Goal: Task Accomplishment & Management: Use online tool/utility

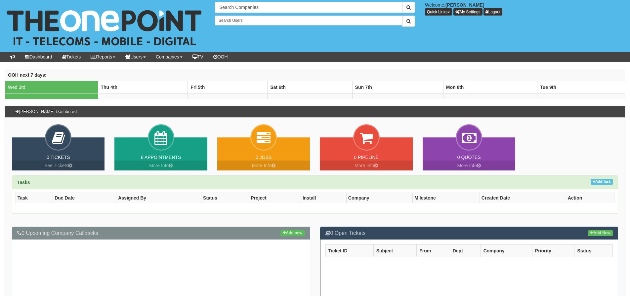
click at [523, 102] on div "OOH next 7 days: Wed 3rd Thu 4th Fri 5th Sat 6th Sun 7th Mon 8th Tue 9th" at bounding box center [315, 87] width 620 height 37
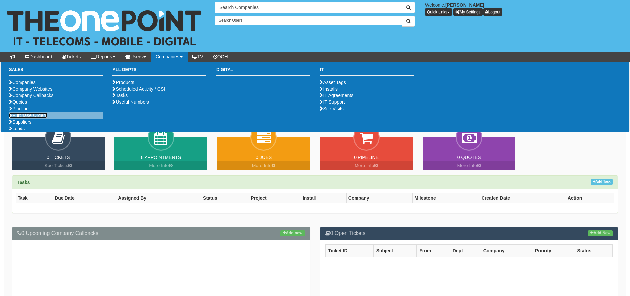
click at [38, 118] on link "Purchase Orders" at bounding box center [28, 115] width 38 height 5
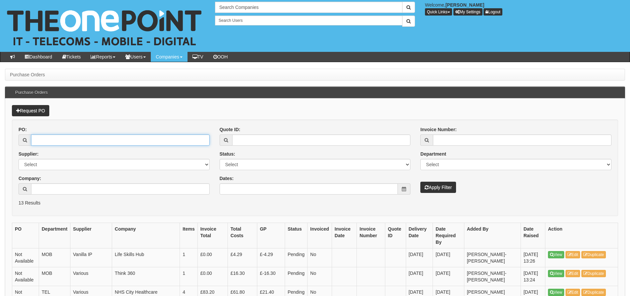
click at [95, 136] on input "PO:" at bounding box center [120, 140] width 179 height 11
type input "17206"
click at [420, 182] on button "Apply Filter" at bounding box center [438, 187] width 36 height 11
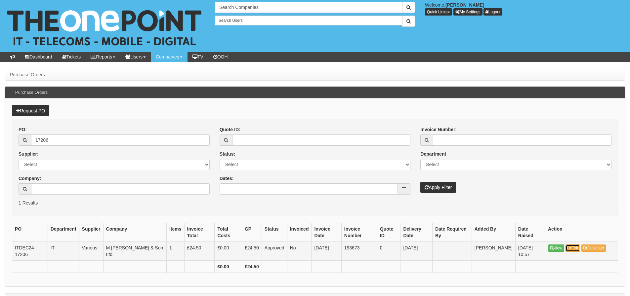
click at [579, 250] on link "Edit" at bounding box center [572, 248] width 15 height 7
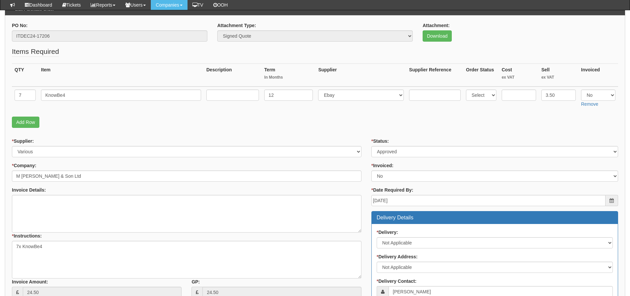
scroll to position [99, 0]
